Goal: Task Accomplishment & Management: Manage account settings

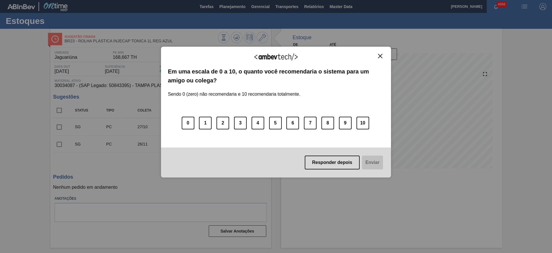
click at [382, 55] on img "Close" at bounding box center [380, 56] width 4 height 4
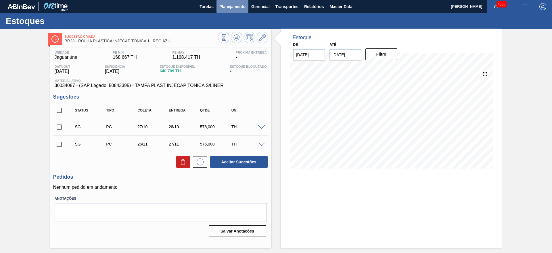
click at [240, 12] on button "Planejamento" at bounding box center [233, 6] width 32 height 13
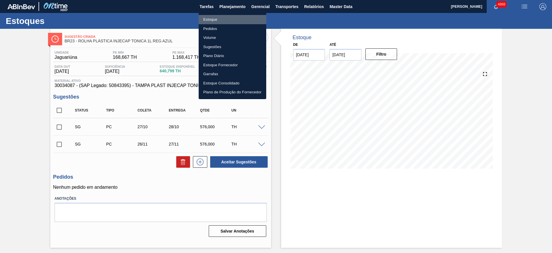
click at [211, 20] on li "Estoque" at bounding box center [233, 19] width 68 height 9
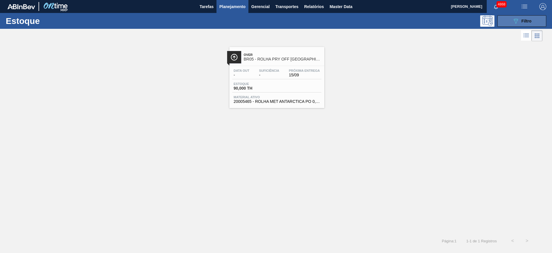
click at [531, 18] on div "089F7B8B-B2A5-4AFE-B5C0-19BA573D28AC Filtro" at bounding box center [522, 21] width 19 height 7
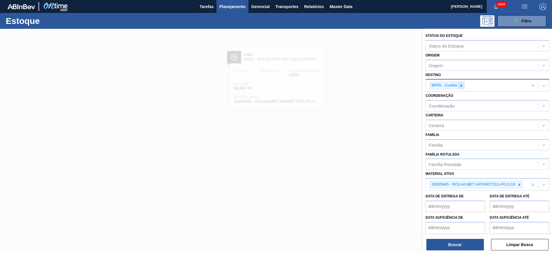
click at [461, 85] on icon at bounding box center [461, 85] width 4 height 4
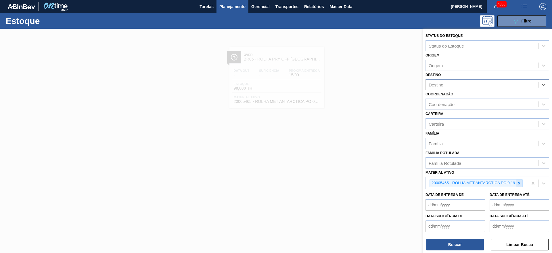
click at [518, 181] on icon at bounding box center [519, 183] width 4 height 4
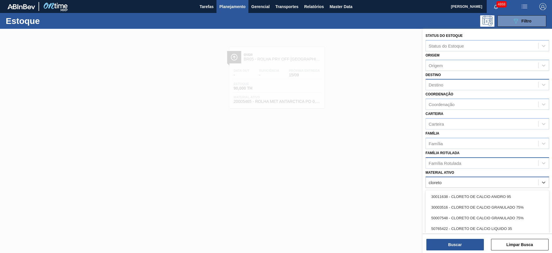
type ativo "cloreto"
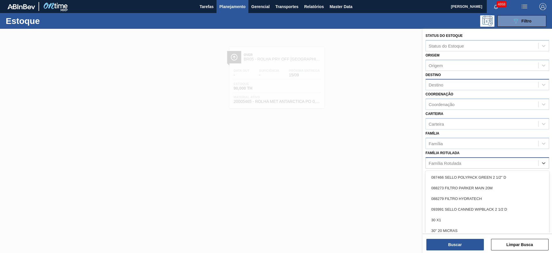
click at [475, 167] on div "Família Rotulada" at bounding box center [488, 162] width 124 height 11
type Rotulada "cloreto"
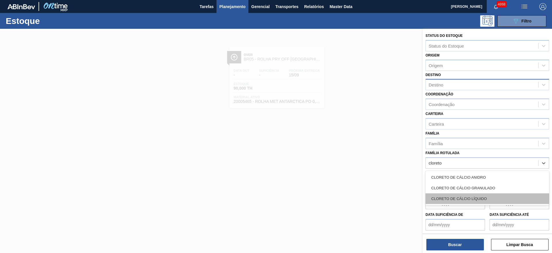
click at [469, 200] on div "CLORETO DE CÁLCIO LÍQUIDO" at bounding box center [488, 198] width 124 height 11
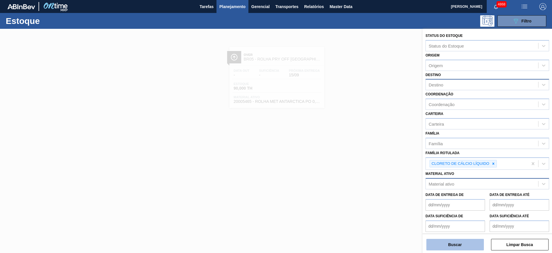
click at [450, 247] on button "Buscar" at bounding box center [456, 244] width 58 height 12
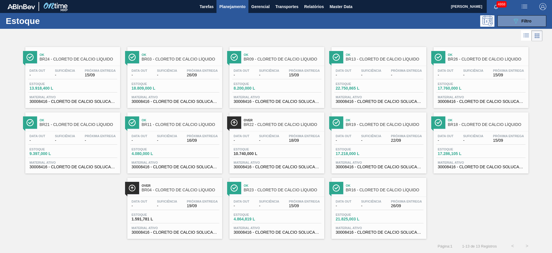
click at [142, 224] on div "Data out - Suficiência - Próxima Entrega 19/09 Estoque 1.591,781 L Material ati…" at bounding box center [174, 215] width 95 height 39
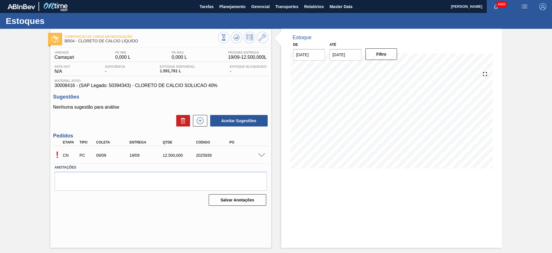
click at [263, 155] on span at bounding box center [261, 155] width 7 height 4
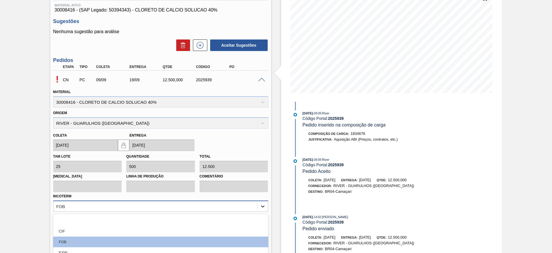
scroll to position [123, 0]
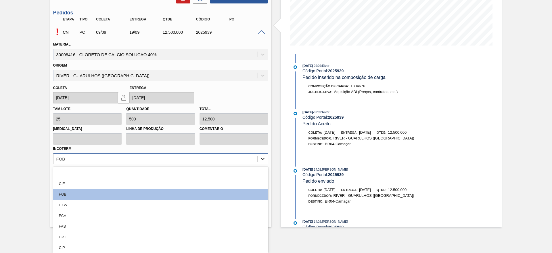
click at [261, 164] on div "option EXW focused, 4 of 12. 12 results available. Use Up and Down to choose op…" at bounding box center [160, 158] width 215 height 11
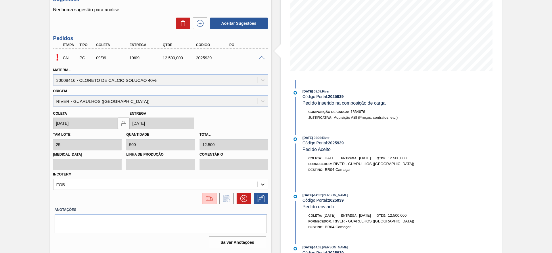
click at [260, 158] on div "Tam lote 25 Quantidade 500 Total 12.500 Doca Linha de Produção Comentário Incot…" at bounding box center [161, 159] width 220 height 60
drag, startPoint x: 194, startPoint y: 58, endPoint x: 220, endPoint y: 60, distance: 25.7
click at [220, 60] on div "CN PC 09/09 19/09 12.500,000 2025939" at bounding box center [159, 57] width 200 height 12
copy div "2025939"
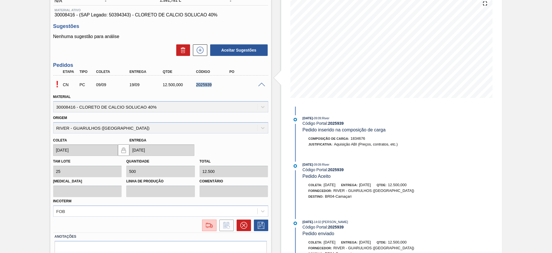
scroll to position [0, 0]
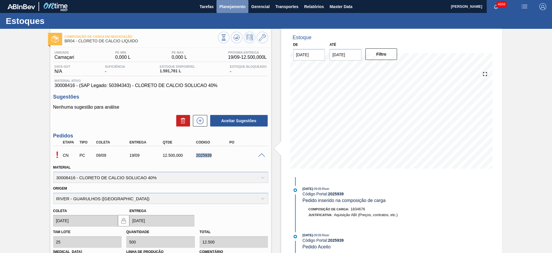
click at [232, 9] on span "Planejamento" at bounding box center [232, 6] width 26 height 7
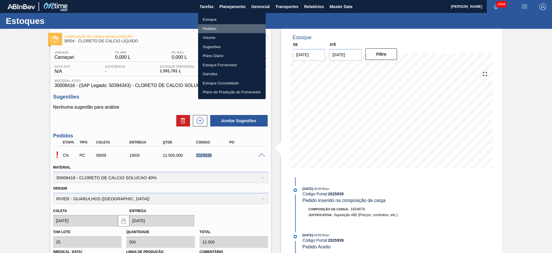
click at [216, 26] on li "Pedidos" at bounding box center [232, 28] width 68 height 9
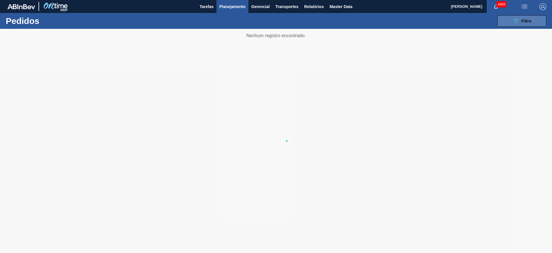
click at [518, 24] on button "089F7B8B-B2A5-4AFE-B5C0-19BA573D28AC Filtro" at bounding box center [522, 21] width 49 height 12
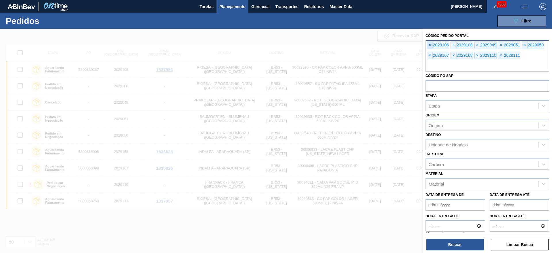
click at [432, 45] on span "×" at bounding box center [429, 45] width 5 height 7
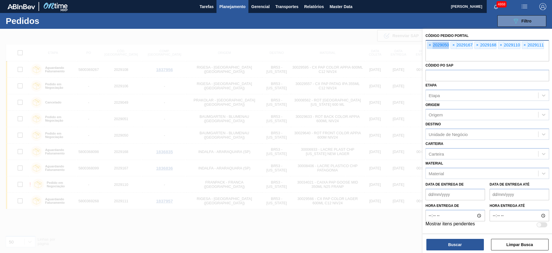
click at [432, 45] on span "×" at bounding box center [429, 45] width 5 height 7
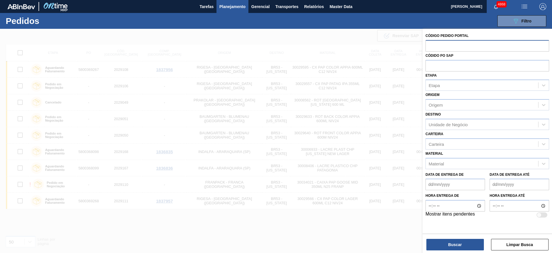
click at [432, 45] on input "text" at bounding box center [488, 45] width 124 height 11
paste input "2025939"
type input "2025939"
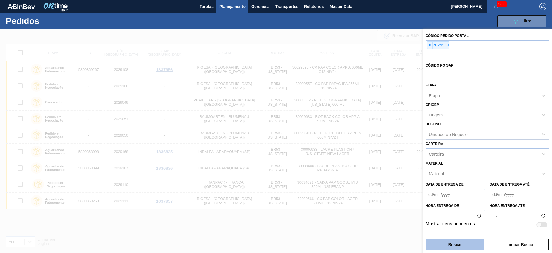
click at [443, 243] on button "Buscar" at bounding box center [456, 244] width 58 height 12
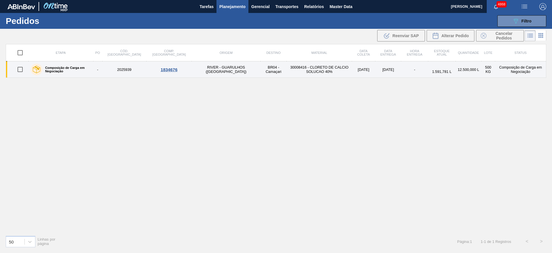
click at [157, 71] on div "1834676" at bounding box center [169, 69] width 44 height 5
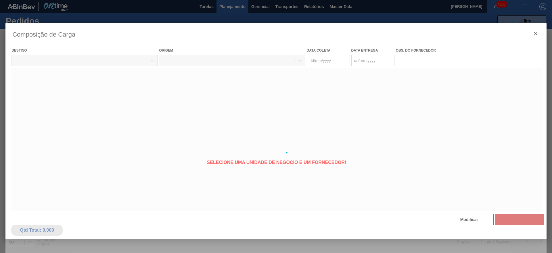
type coleta "09/09/2025"
type entrega "[DATE]"
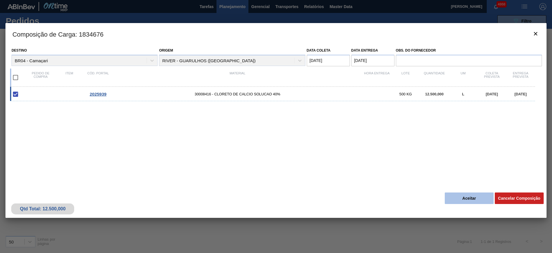
click at [470, 194] on button "Aceitar" at bounding box center [469, 198] width 49 height 12
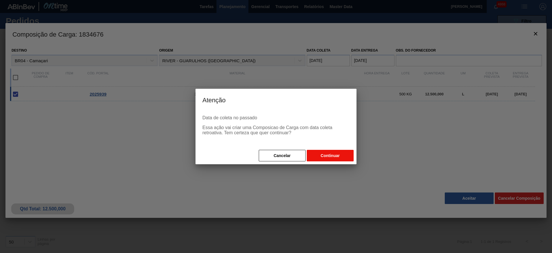
click at [329, 151] on button "Continuar" at bounding box center [330, 156] width 47 height 12
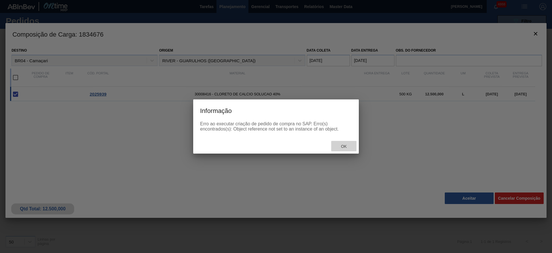
click at [349, 145] on span "Ok" at bounding box center [344, 146] width 15 height 5
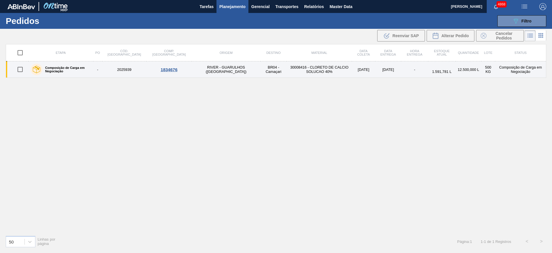
click at [199, 76] on td "RIVER - GUARULHOS ([GEOGRAPHIC_DATA])" at bounding box center [226, 69] width 68 height 16
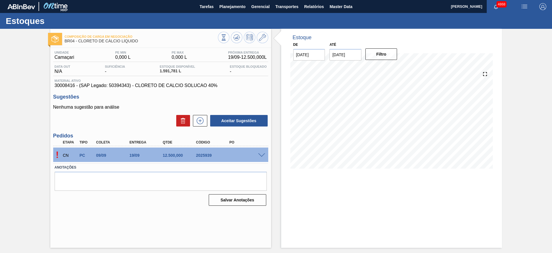
click at [261, 153] on span at bounding box center [261, 155] width 7 height 4
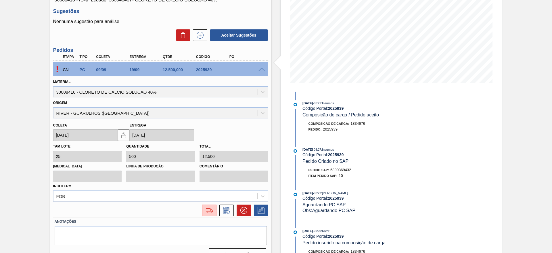
scroll to position [97, 0]
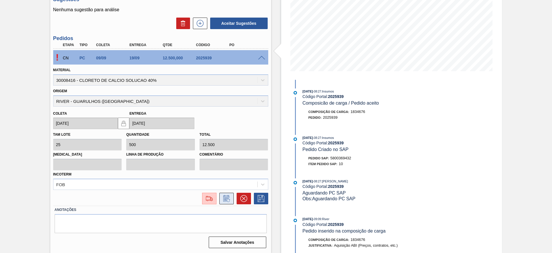
click at [227, 197] on icon at bounding box center [226, 198] width 9 height 7
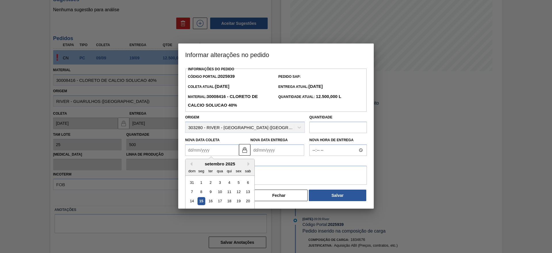
click at [205, 152] on Coleta2025939 "Nova Data Coleta" at bounding box center [212, 150] width 54 height 12
click at [200, 203] on div "15" at bounding box center [202, 201] width 8 height 8
type Coleta2025939 "[DATE]"
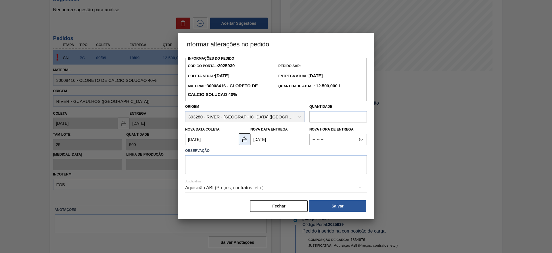
click at [249, 141] on button at bounding box center [245, 139] width 12 height 12
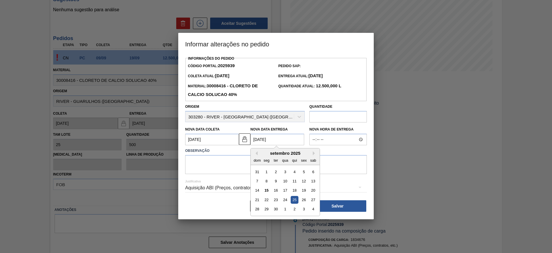
click at [258, 140] on Entrega2025939 "25/09/2025" at bounding box center [278, 139] width 54 height 12
click at [303, 191] on div "19" at bounding box center [304, 190] width 8 height 8
type Entrega2025939 "[DATE]"
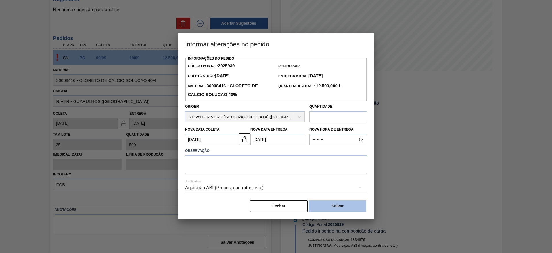
click at [329, 207] on button "Salvar" at bounding box center [338, 206] width 58 height 12
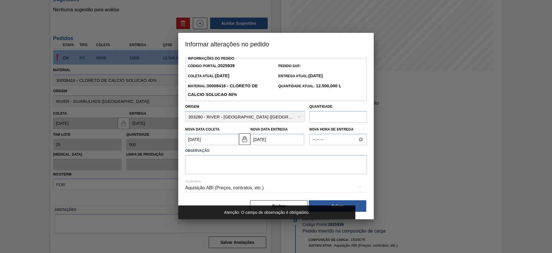
click at [304, 185] on div "Aquisição ABI (Preços, contratos, etc.)" at bounding box center [276, 187] width 182 height 16
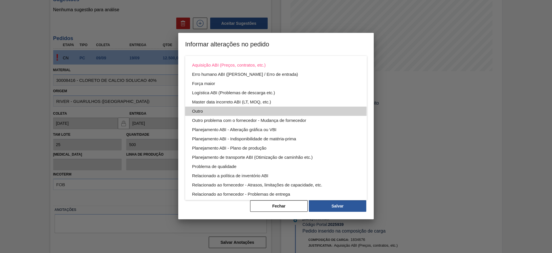
click at [256, 109] on div "Outro" at bounding box center [276, 110] width 168 height 9
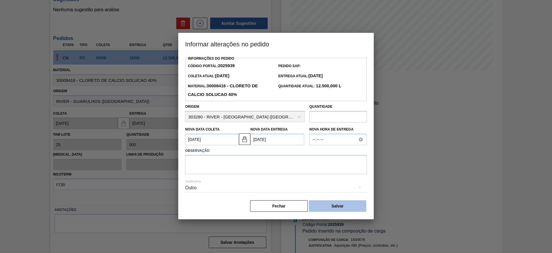
click at [316, 210] on button "Salvar" at bounding box center [338, 206] width 58 height 12
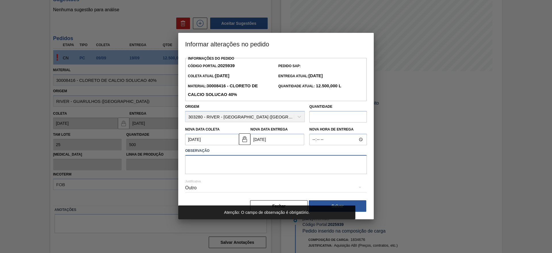
click at [273, 169] on textarea at bounding box center [276, 164] width 182 height 19
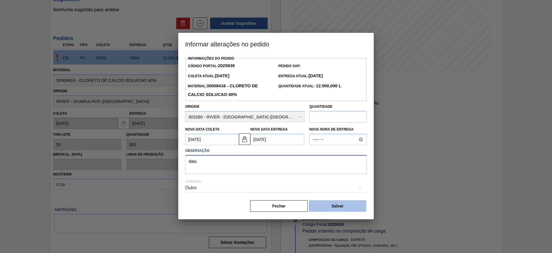
type textarea "data"
click at [330, 206] on button "Salvar" at bounding box center [338, 206] width 58 height 12
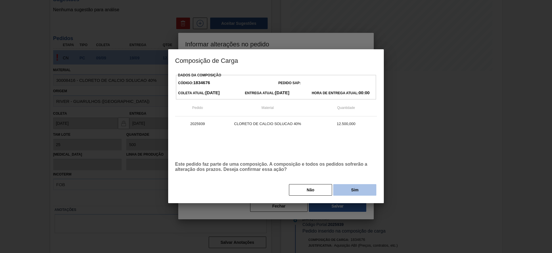
click at [353, 193] on button "Sim" at bounding box center [354, 190] width 43 height 12
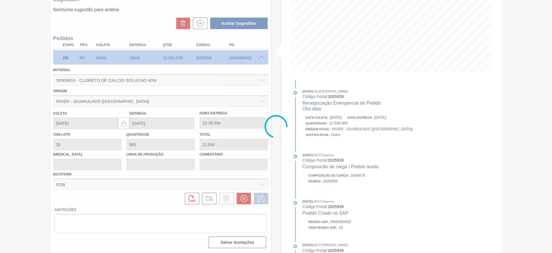
scroll to position [0, 0]
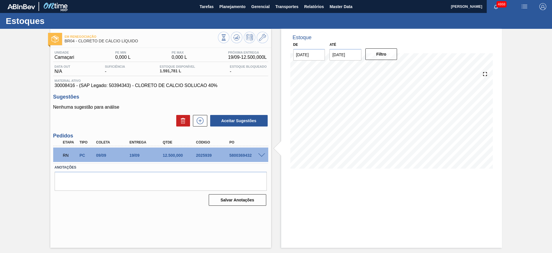
click at [262, 154] on span at bounding box center [261, 155] width 7 height 4
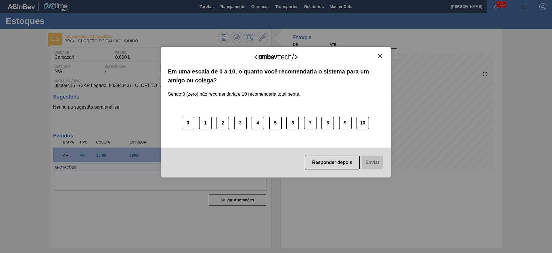
click at [379, 59] on div "Agradecemos seu feedback!" at bounding box center [276, 61] width 216 height 14
click at [381, 58] on img "Close" at bounding box center [380, 56] width 4 height 4
